Goal: Information Seeking & Learning: Find specific fact

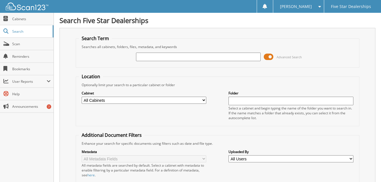
click at [145, 54] on input "text" at bounding box center [198, 57] width 125 height 9
type input "2453047"
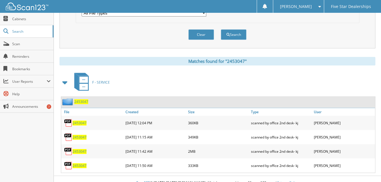
scroll to position [204, 0]
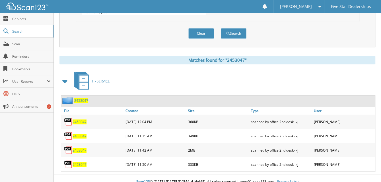
click at [80, 120] on span "2453047" at bounding box center [80, 122] width 14 height 5
click at [81, 148] on span "2453047" at bounding box center [80, 150] width 14 height 5
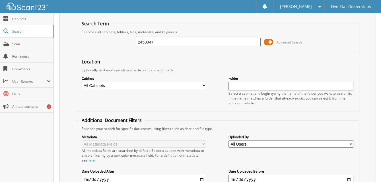
scroll to position [0, 0]
